Goal: Task Accomplishment & Management: Use online tool/utility

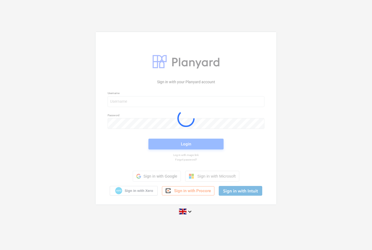
scroll to position [0, 0]
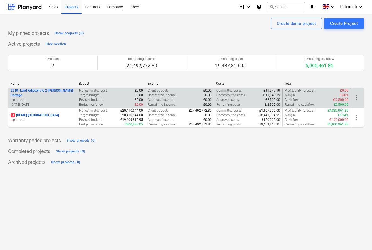
click at [78, 99] on div "Net estimated cost : £0.00 Target budget : £0.00 Revised budget : £0.00 Budget …" at bounding box center [111, 97] width 68 height 19
click at [58, 93] on p "2249 - Land Adjacent to 2 [PERSON_NAME] Cottage" at bounding box center [43, 92] width 64 height 9
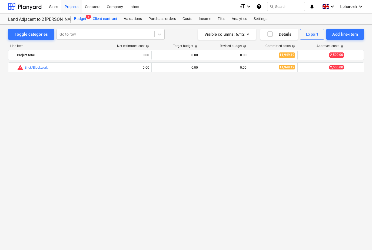
click at [110, 23] on div "Client contract" at bounding box center [104, 19] width 31 height 11
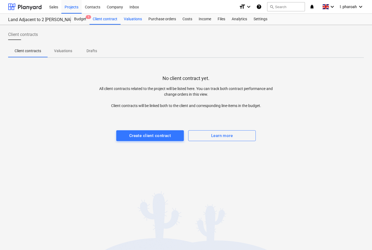
click at [132, 22] on div "Valuations" at bounding box center [132, 19] width 25 height 11
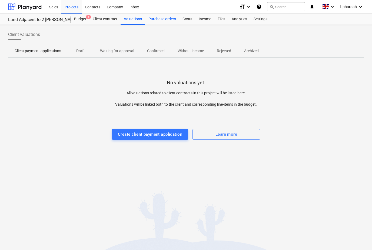
click at [168, 17] on div "Purchase orders" at bounding box center [162, 19] width 34 height 11
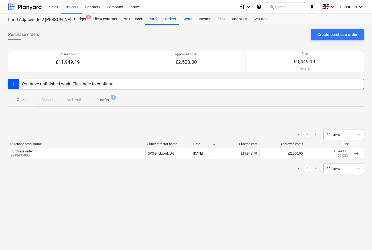
click at [194, 22] on div "Costs" at bounding box center [187, 19] width 16 height 11
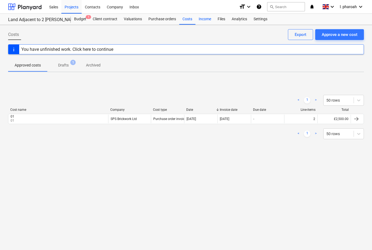
click at [209, 19] on div "Income" at bounding box center [204, 19] width 19 height 11
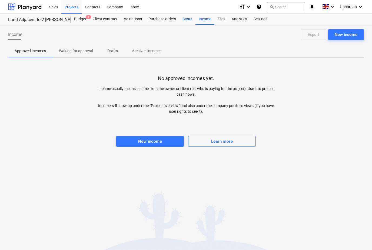
click at [185, 23] on div "Costs" at bounding box center [187, 19] width 16 height 11
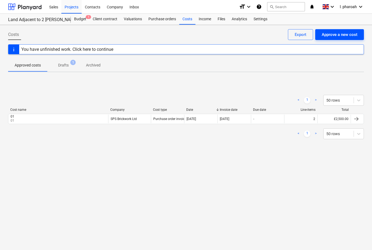
click at [337, 33] on div "Approve a new cost" at bounding box center [339, 34] width 36 height 7
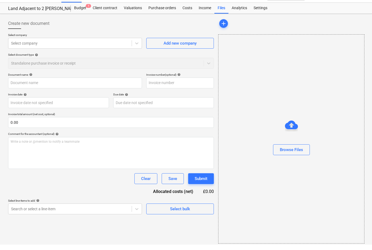
scroll to position [5, 0]
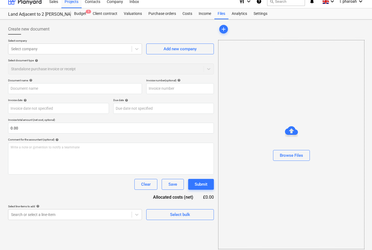
click at [100, 219] on div "Create new document Select company Select company Add new company Select docume…" at bounding box center [111, 137] width 210 height 230
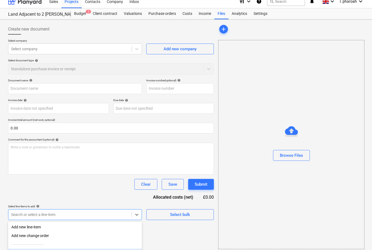
click at [80, 250] on div "Brick/Blockwork" at bounding box center [75, 252] width 134 height 9
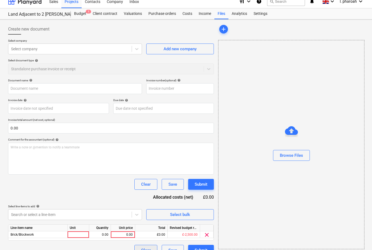
click at [145, 250] on div "Clear" at bounding box center [145, 250] width 9 height 7
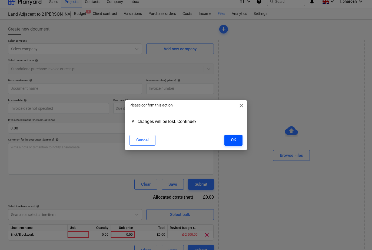
click at [238, 143] on button "OK" at bounding box center [233, 140] width 18 height 11
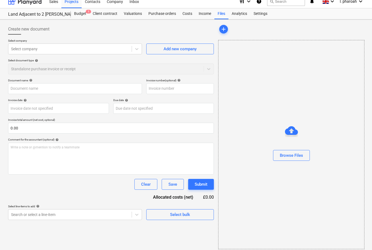
scroll to position [0, 0]
